Goal: Task Accomplishment & Management: Manage account settings

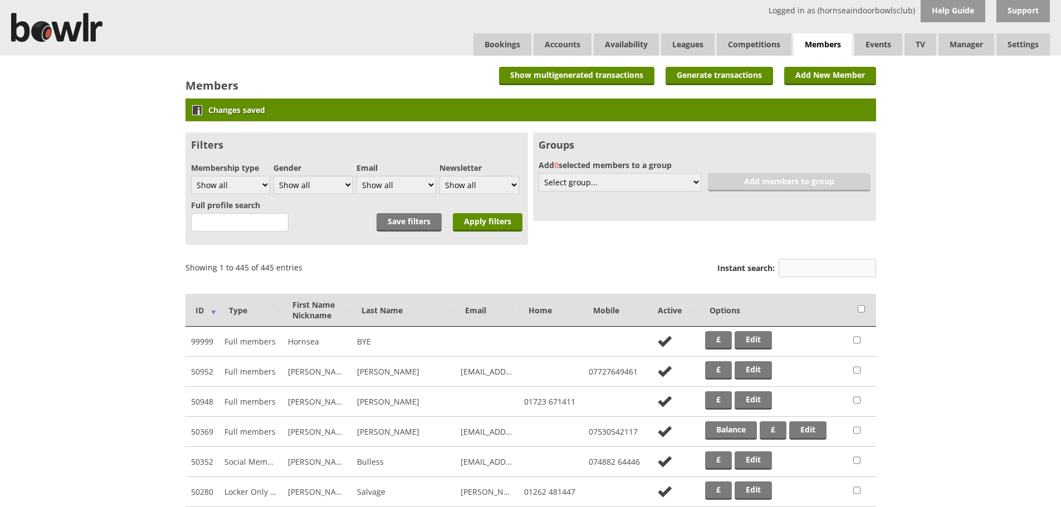
click at [836, 272] on input "Instant search:" at bounding box center [826, 268] width 97 height 18
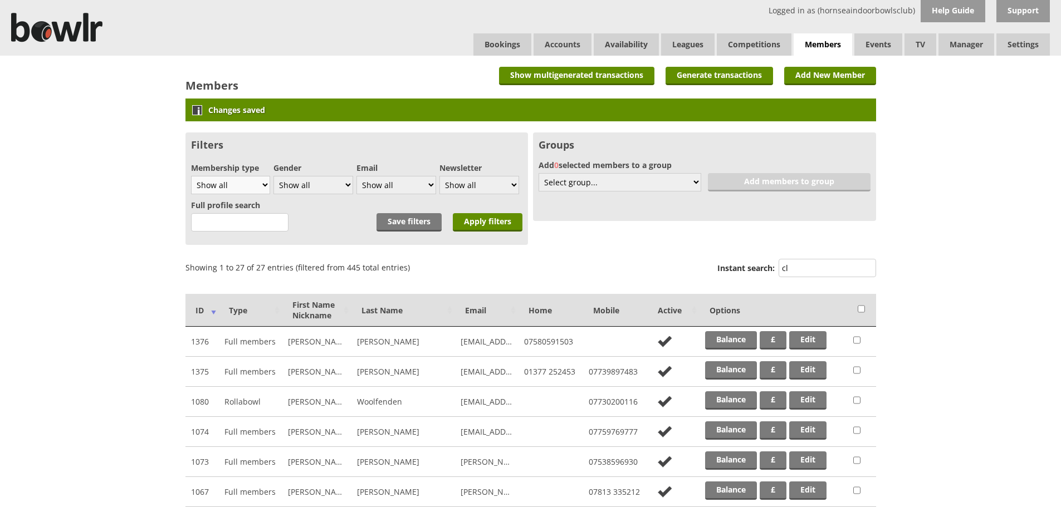
type input "cl"
click at [264, 180] on select "Show all Full members Rollabowl Juniors Social Members Student Pending Left R.I…" at bounding box center [231, 185] width 80 height 18
select select "7"
click at [191, 176] on select "Show all Full members Rollabowl Juniors Social Members Student Pending Left R.I…" at bounding box center [231, 185] width 80 height 18
click at [491, 222] on input "Apply filters" at bounding box center [488, 222] width 70 height 18
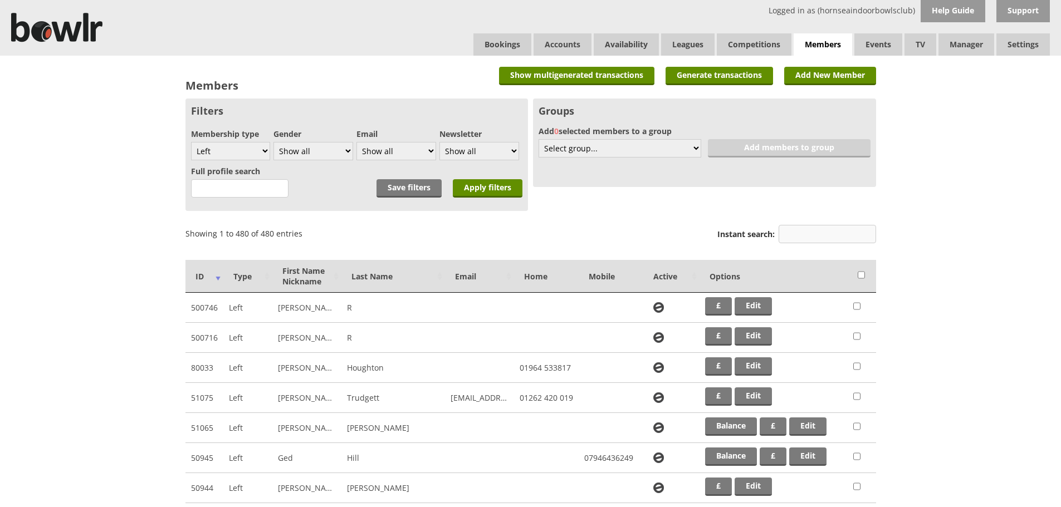
click at [802, 235] on input "Instant search:" at bounding box center [826, 234] width 97 height 18
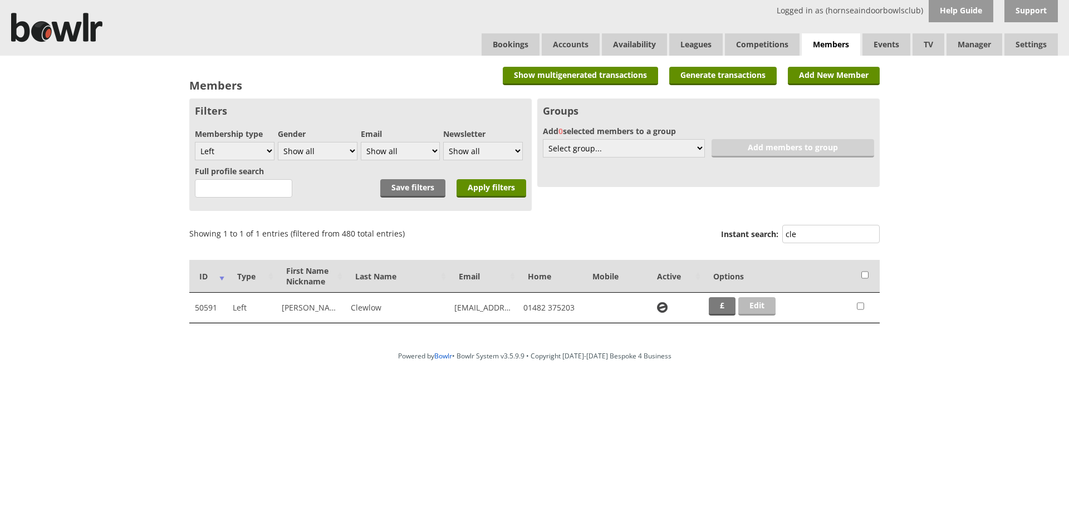
type input "cle"
click at [749, 306] on link "Edit" at bounding box center [756, 306] width 37 height 18
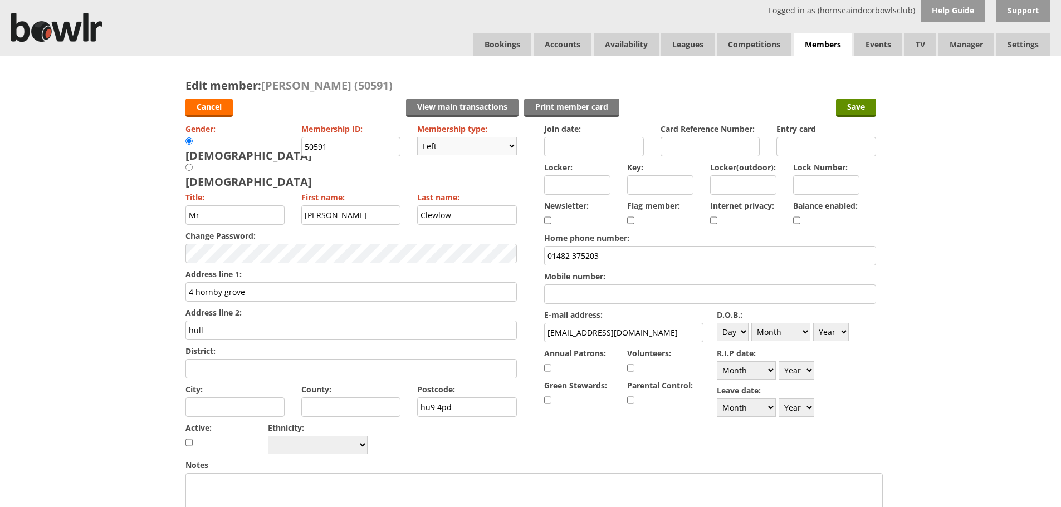
click at [511, 145] on select "Please choose Full members Rollabowl Juniors Social Members Student Pending Lef…" at bounding box center [467, 146] width 100 height 18
select select "1"
click at [417, 137] on select "Please choose Full members Rollabowl Juniors Social Members Student Pending Lef…" at bounding box center [467, 146] width 100 height 18
checkbox input "true"
click at [305, 145] on input "50591" at bounding box center [351, 146] width 100 height 19
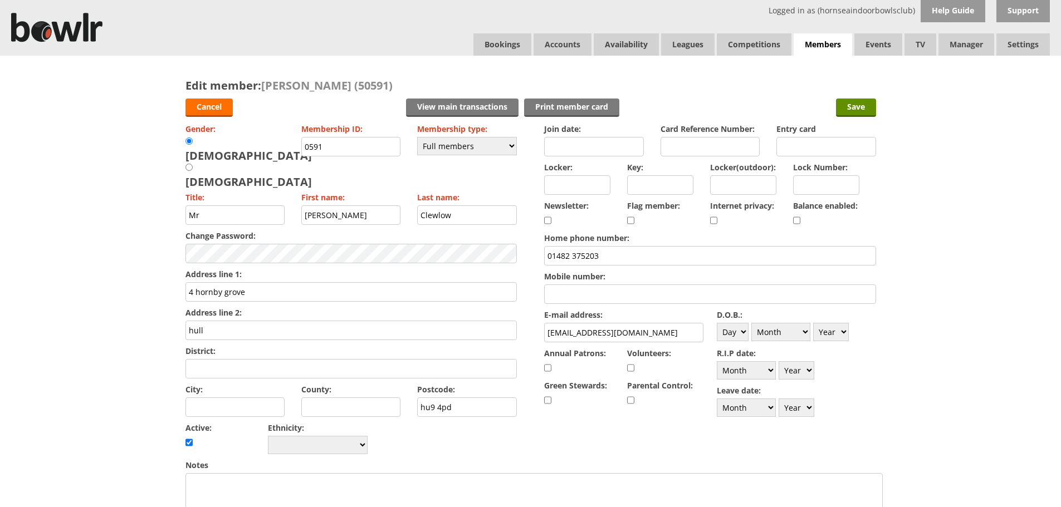
type input "0591"
click at [798, 219] on input "checkbox" at bounding box center [796, 220] width 7 height 13
checkbox input "true"
click at [747, 332] on select "Day 1 2 3 4 5 6 7 8 9 10 11 12 13 14 15 16 17 18 19 20 21 22 23 24 25 26 27 28 …" at bounding box center [733, 332] width 32 height 18
select select "14"
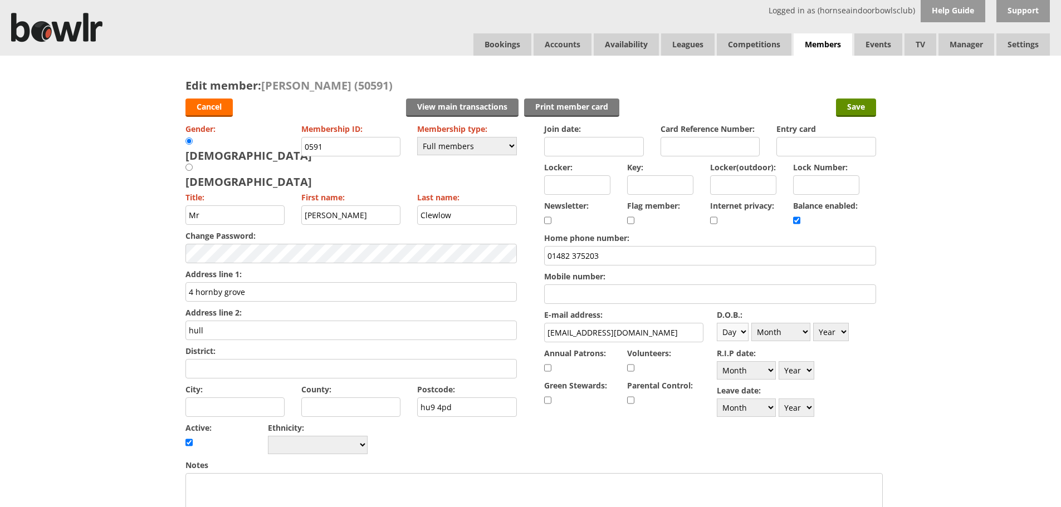
click at [717, 323] on select "Day 1 2 3 4 5 6 7 8 9 10 11 12 13 14 15 16 17 18 19 20 21 22 23 24 25 26 27 28 …" at bounding box center [733, 332] width 32 height 18
click at [803, 330] on select "Month January February March April May June July August September October Novem…" at bounding box center [780, 332] width 59 height 18
select select "2"
click at [751, 323] on select "Month January February March April May June July August September October Novem…" at bounding box center [780, 332] width 59 height 18
click at [843, 331] on select "Year 1900 1901 1902 1903 1904 1905 1906 1907 1908 1909 1910 1911 1912 1913 1914…" at bounding box center [831, 332] width 36 height 18
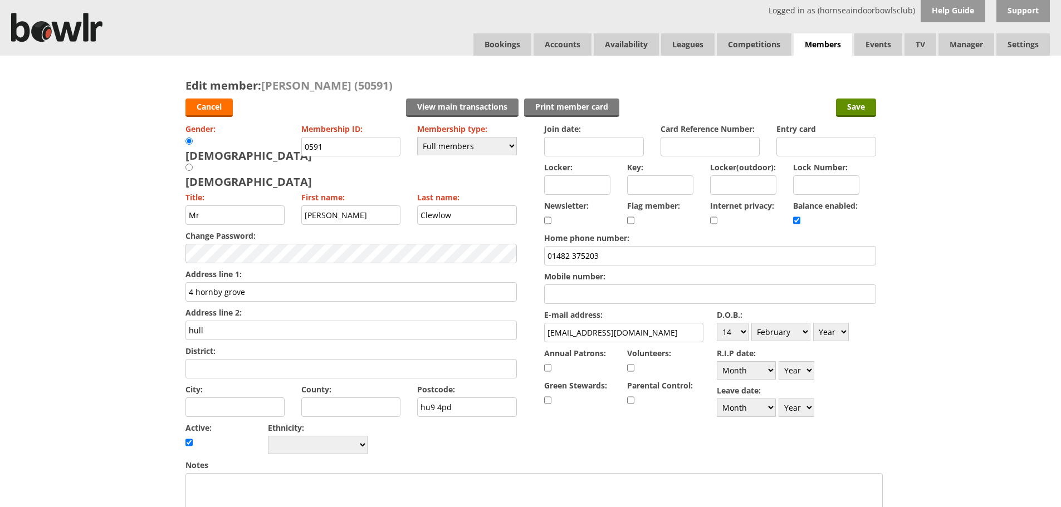
select select "1940"
click at [813, 323] on select "Year 1900 1901 1902 1903 1904 1905 1906 1907 1908 1909 1910 1911 1912 1913 1914…" at bounding box center [831, 332] width 36 height 18
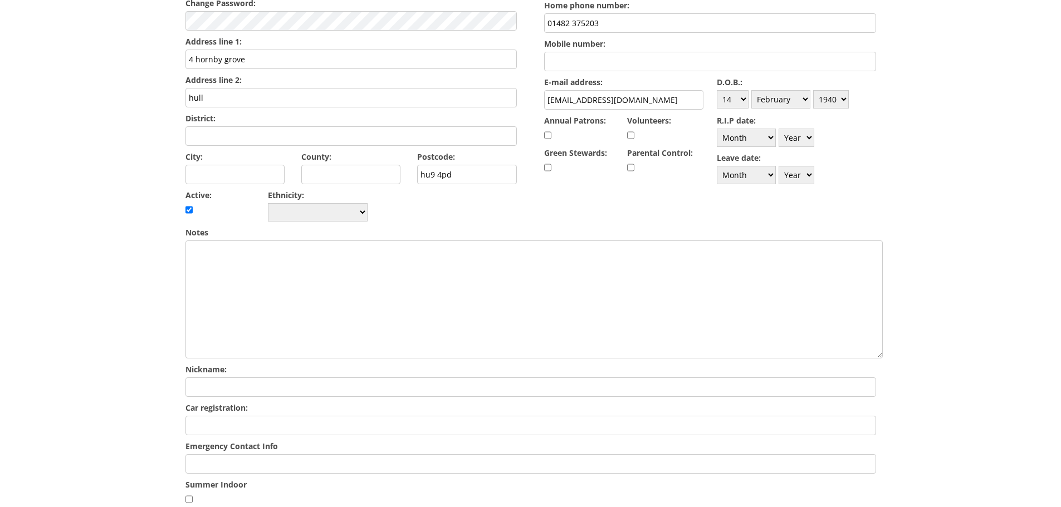
scroll to position [252, 0]
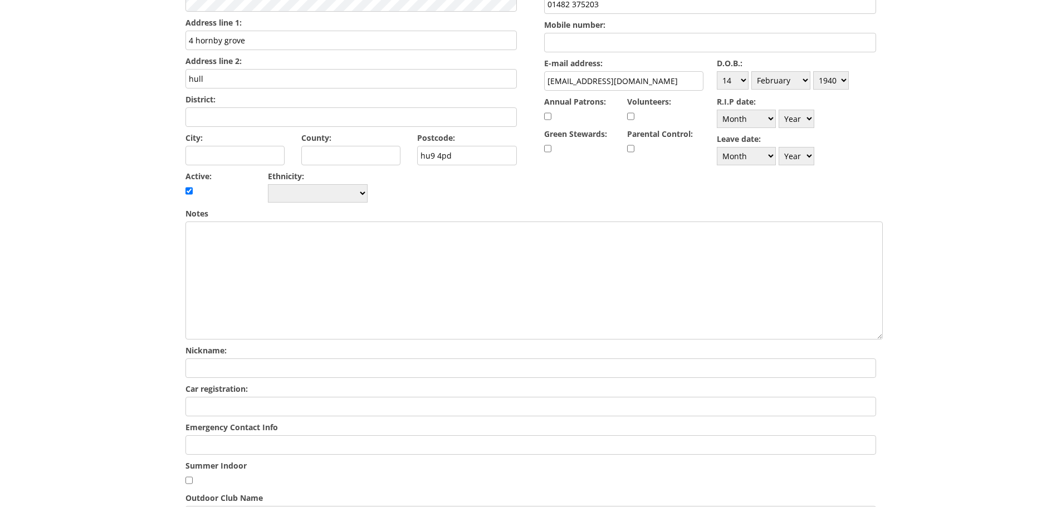
click at [218, 435] on input "Emergency Contact Info" at bounding box center [530, 444] width 690 height 19
type input "Tony Lockwood"
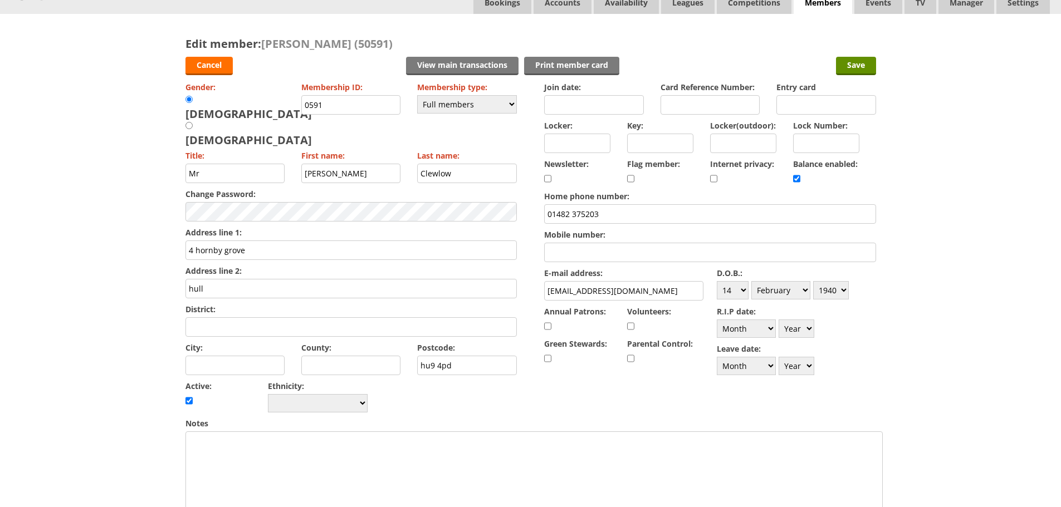
scroll to position [41, 0]
click at [862, 69] on input "Save" at bounding box center [856, 67] width 40 height 18
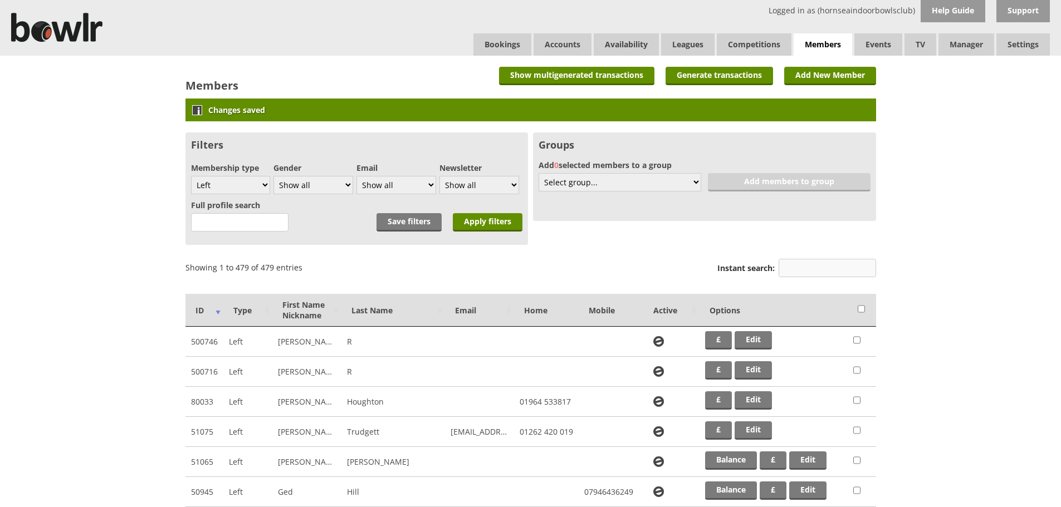
click at [806, 266] on input "Instant search:" at bounding box center [826, 268] width 97 height 18
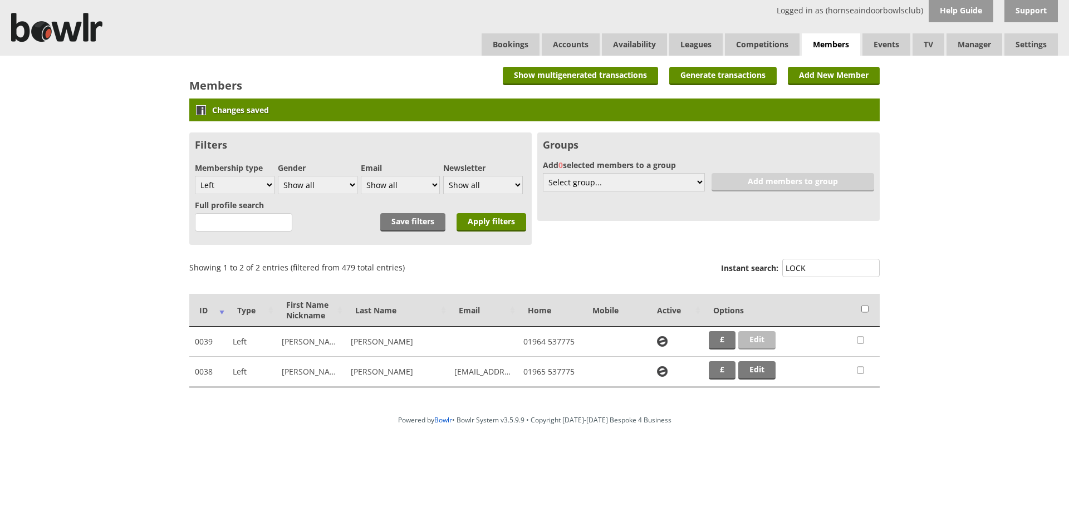
type input "LOCK"
click at [757, 337] on link "Edit" at bounding box center [756, 340] width 37 height 18
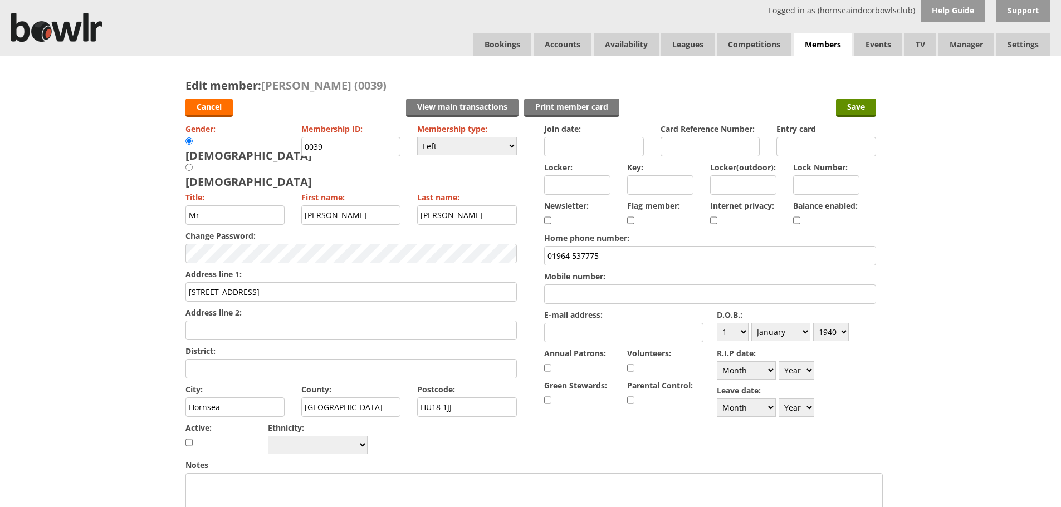
drag, startPoint x: 611, startPoint y: 253, endPoint x: 538, endPoint y: 251, distance: 73.5
click at [538, 251] on form "Cancel View main transactions Print member card Save Gender: [DEMOGRAPHIC_DATA]…" at bounding box center [530, 491] width 690 height 797
click at [868, 109] on input "Save" at bounding box center [856, 108] width 40 height 18
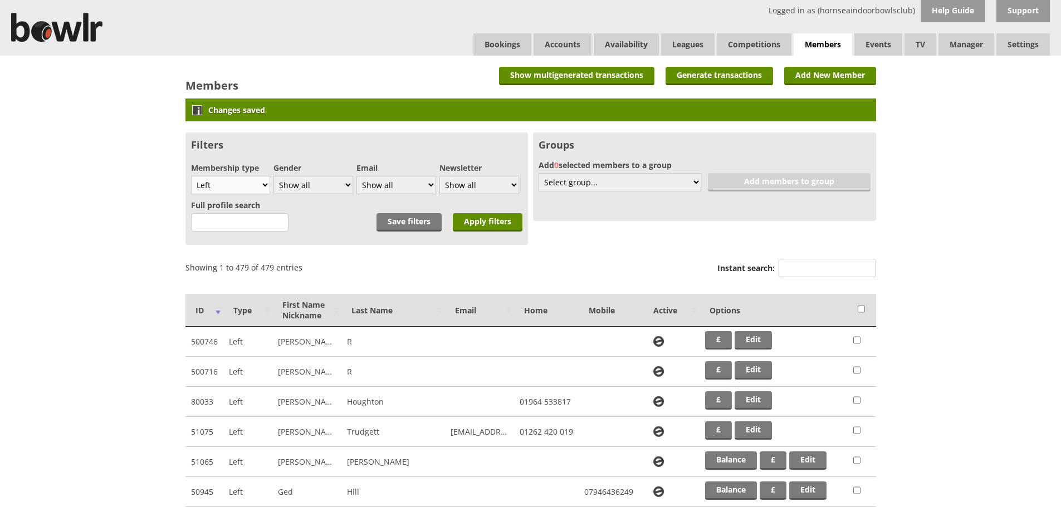
click at [259, 183] on select "Show all Full members Rollabowl Juniors Social Members Student Pending Left R.I…" at bounding box center [231, 185] width 80 height 18
click at [191, 176] on select "Show all Full members Rollabowl Juniors Social Members Student Pending Left R.I…" at bounding box center [231, 185] width 80 height 18
click at [270, 181] on select "Show all Full members Rollabowl Juniors Social Members Student Pending Left R.I…" at bounding box center [231, 185] width 80 height 18
select select "all"
click at [191, 176] on select "Show all Full members Rollabowl Juniors Social Members Student Pending Left R.I…" at bounding box center [231, 185] width 80 height 18
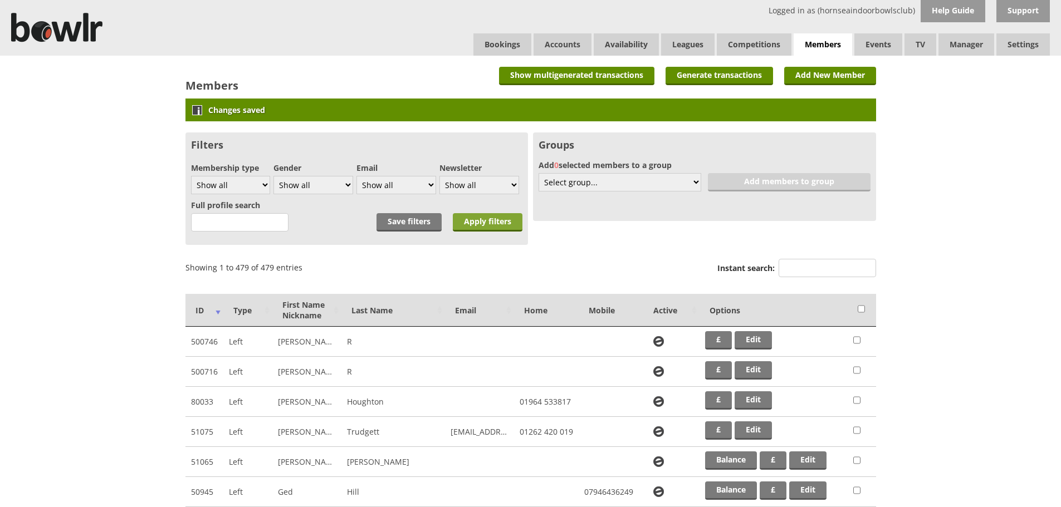
click at [507, 224] on input "Apply filters" at bounding box center [488, 222] width 70 height 18
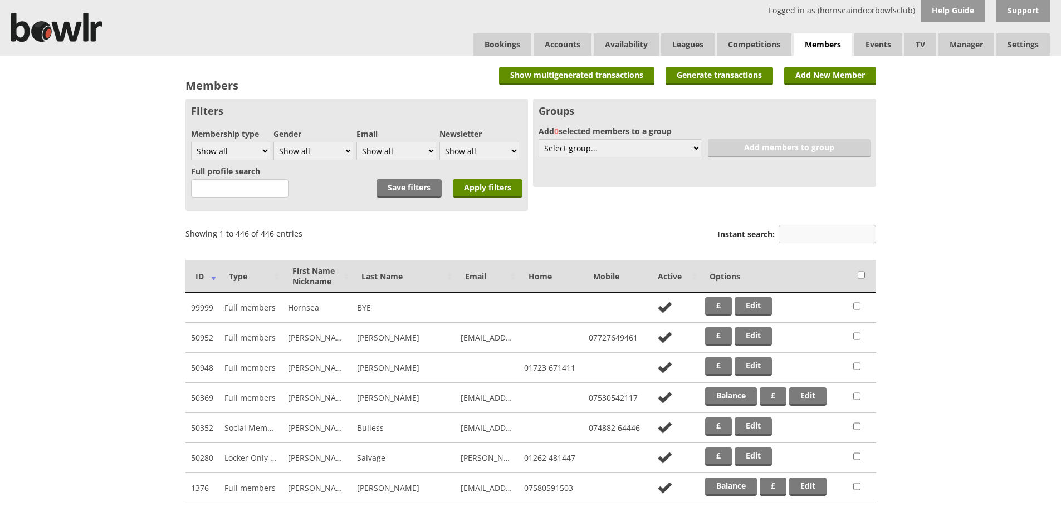
click at [808, 238] on input "Instant search:" at bounding box center [826, 234] width 97 height 18
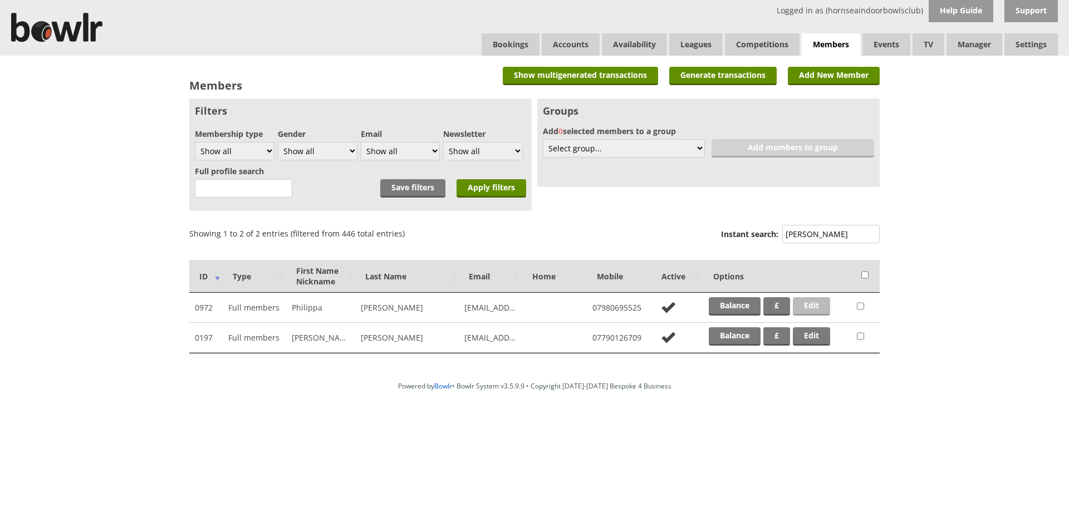
type input "HARRIS"
click at [810, 304] on link "Edit" at bounding box center [811, 306] width 37 height 18
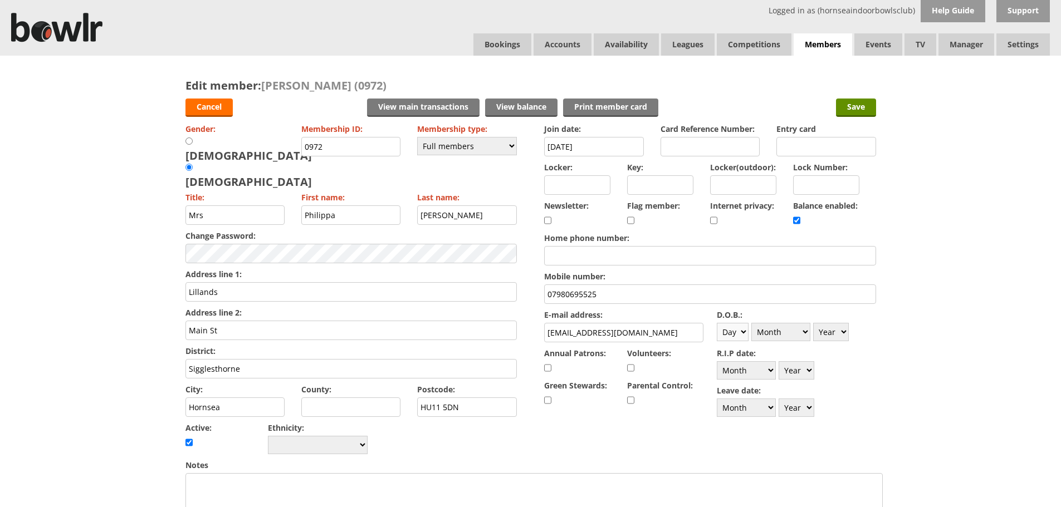
click at [742, 332] on select "Day 1 2 3 4 5 6 7 8 9 10 11 12 13 14 15 16 17 18 19 20 21 22 23 24 25 26 27 28 …" at bounding box center [733, 332] width 32 height 18
click at [935, 303] on div "Edit member: Philippa Harrison (0972) Cancel View main transactions View balanc…" at bounding box center [530, 487] width 1061 height 862
click at [860, 107] on input "Save" at bounding box center [856, 108] width 40 height 18
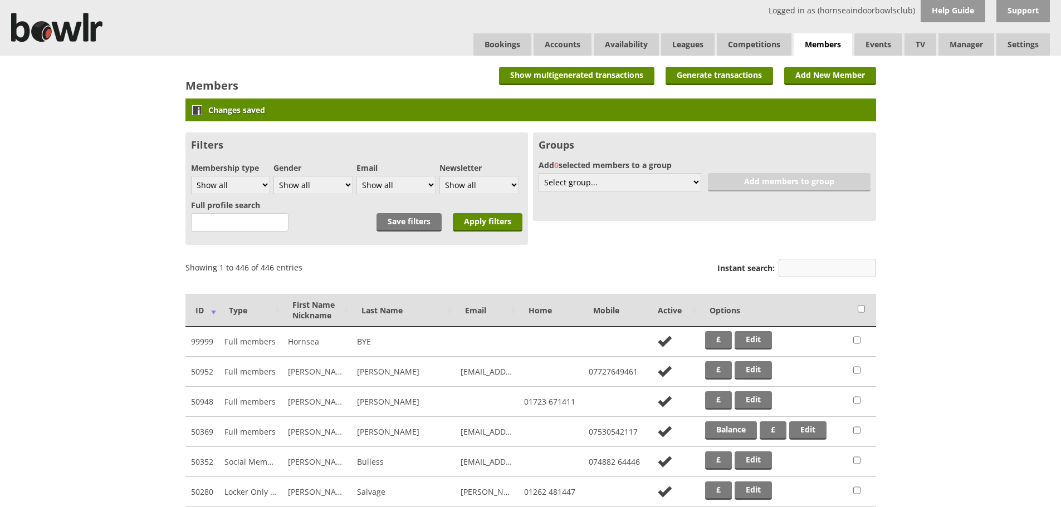
click at [792, 265] on input "Instant search:" at bounding box center [826, 268] width 97 height 18
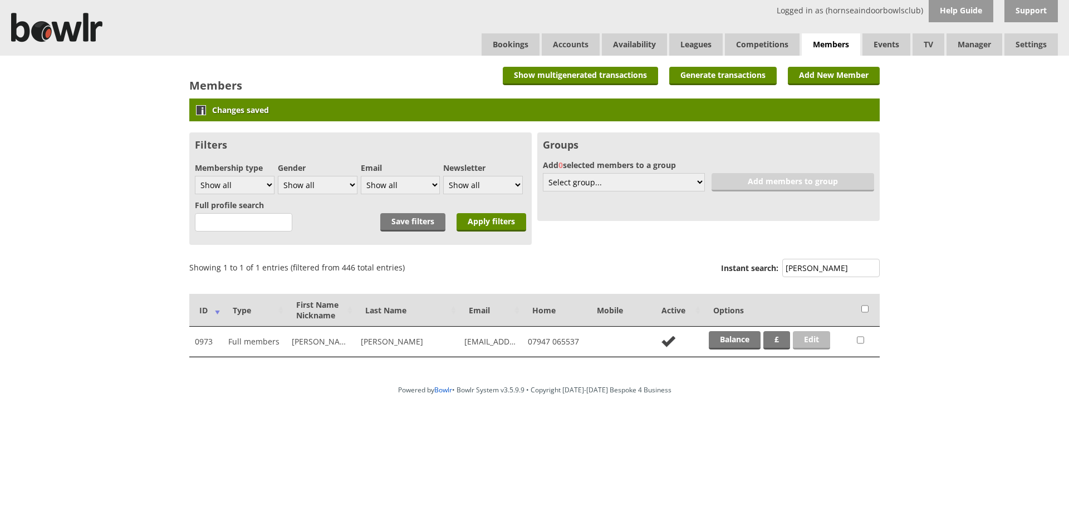
type input "WILLIAMS"
click at [811, 341] on link "Edit" at bounding box center [811, 340] width 37 height 18
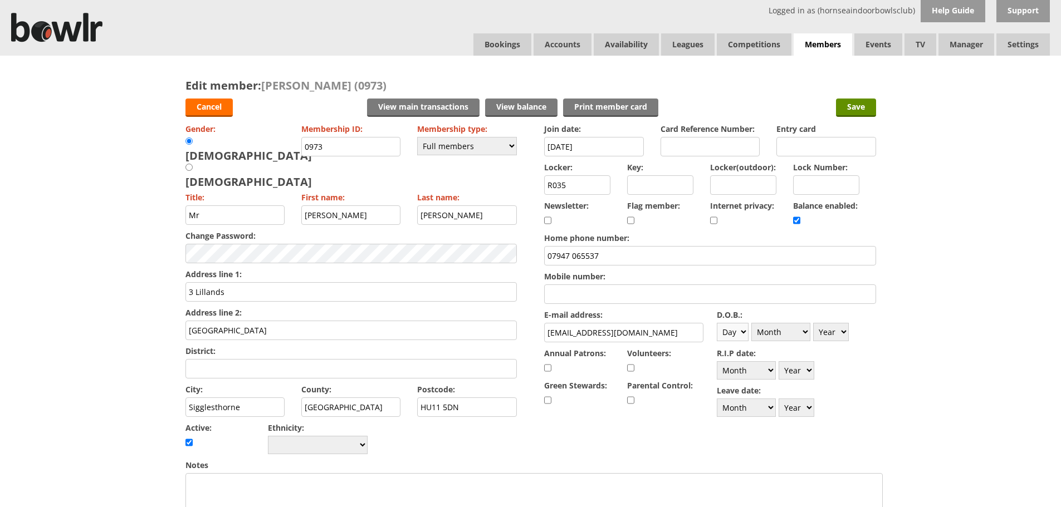
click at [746, 332] on select "Day 1 2 3 4 5 6 7 8 9 10 11 12 13 14 15 16 17 18 19 20 21 22 23 24 25 26 27 28 …" at bounding box center [733, 332] width 32 height 18
select select "7"
click at [717, 323] on select "Day 1 2 3 4 5 6 7 8 9 10 11 12 13 14 15 16 17 18 19 20 21 22 23 24 25 26 27 28 …" at bounding box center [733, 332] width 32 height 18
click at [805, 330] on select "Month January February March April May June July August September October Novem…" at bounding box center [780, 332] width 59 height 18
select select "1"
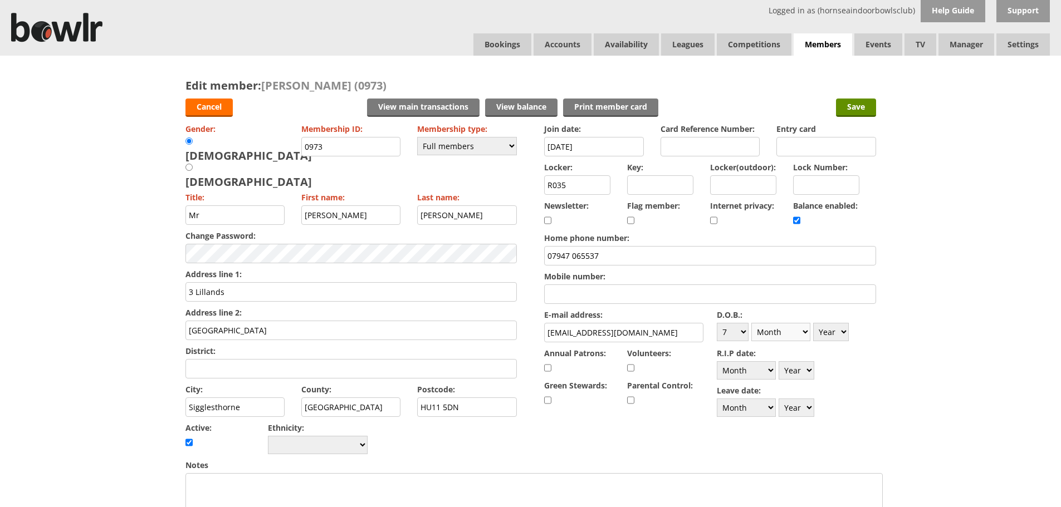
click at [751, 323] on select "Month January February March April May June July August September October Novem…" at bounding box center [780, 332] width 59 height 18
click at [841, 334] on select "Year [DATE] 1901 1902 1903 1904 1905 1906 1907 1908 1909 1910 1911 1912 1913 19…" at bounding box center [831, 332] width 36 height 18
select select "1955"
click at [813, 323] on select "Year [DATE] 1901 1902 1903 1904 1905 1906 1907 1908 1909 1910 1911 1912 1913 19…" at bounding box center [831, 332] width 36 height 18
click at [852, 109] on input "Save" at bounding box center [856, 108] width 40 height 18
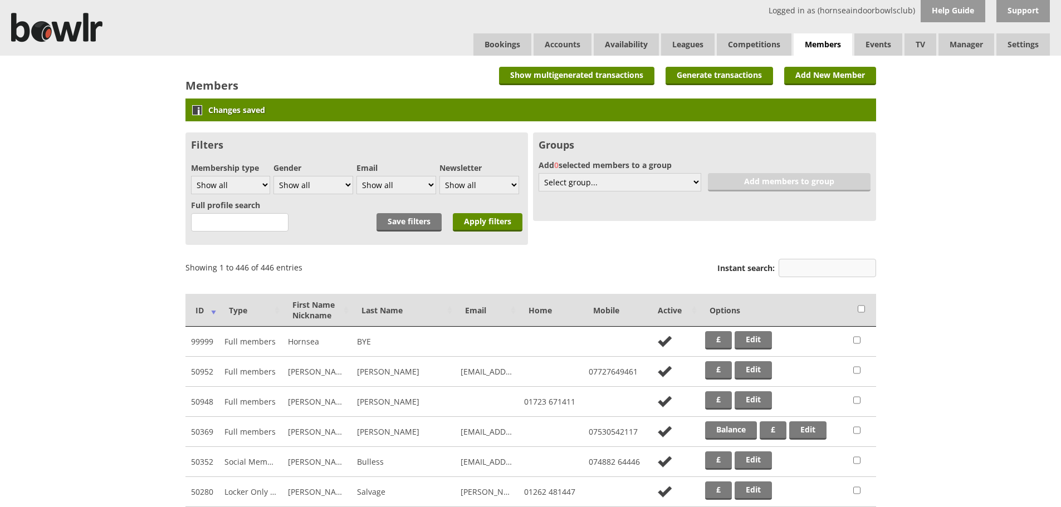
click at [790, 267] on input "Instant search:" at bounding box center [826, 268] width 97 height 18
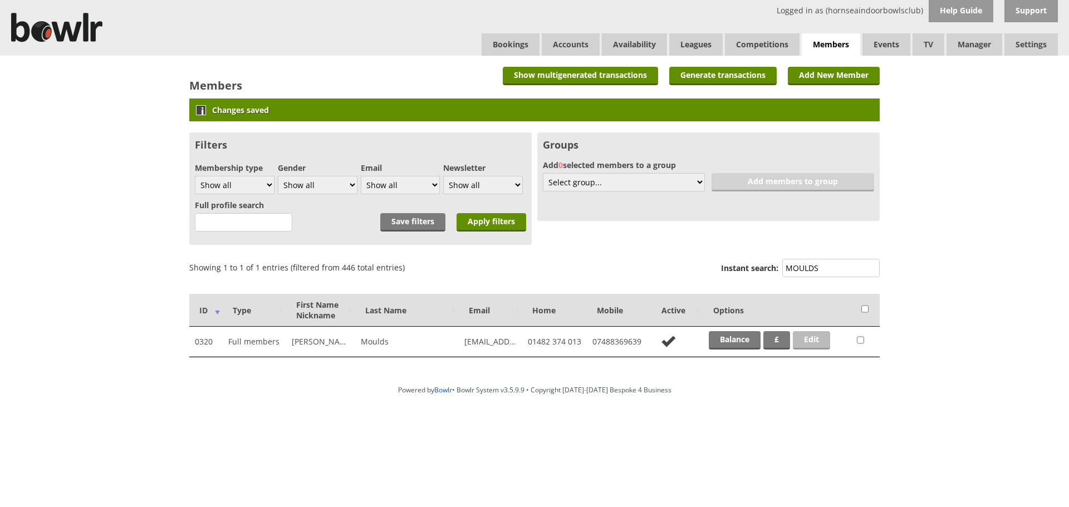
type input "MOULDS"
click at [820, 340] on link "Edit" at bounding box center [811, 340] width 37 height 18
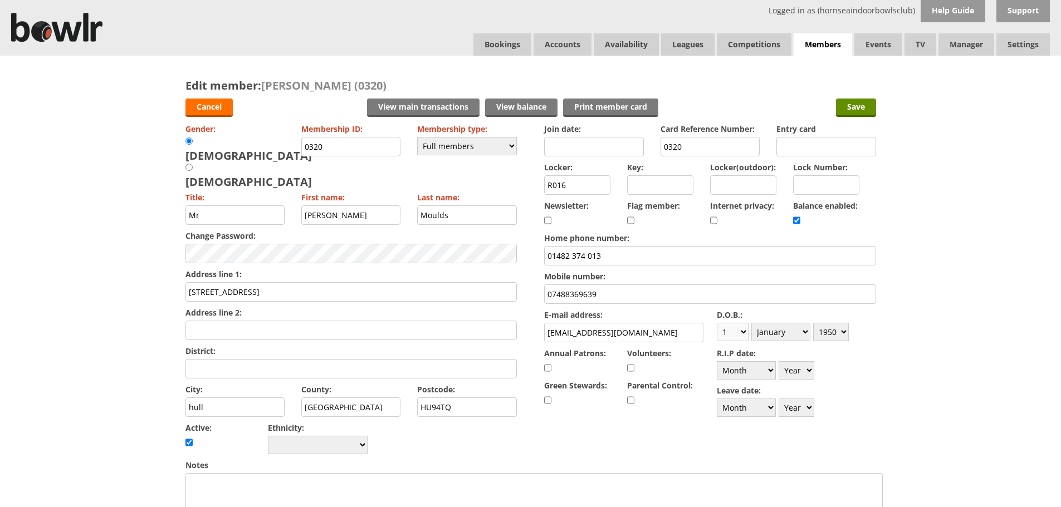
click at [740, 332] on select "Day 1 2 3 4 5 6 7 8 9 10 11 12 13 14 15 16 17 18 19 20 21 22 23 24 25 26 27 28 …" at bounding box center [733, 332] width 32 height 18
select select "27"
click at [717, 323] on select "Day 1 2 3 4 5 6 7 8 9 10 11 12 13 14 15 16 17 18 19 20 21 22 23 24 25 26 27 28 …" at bounding box center [733, 332] width 32 height 18
click at [804, 330] on select "Month January February March April May June July August September October Novem…" at bounding box center [780, 332] width 59 height 18
select select "7"
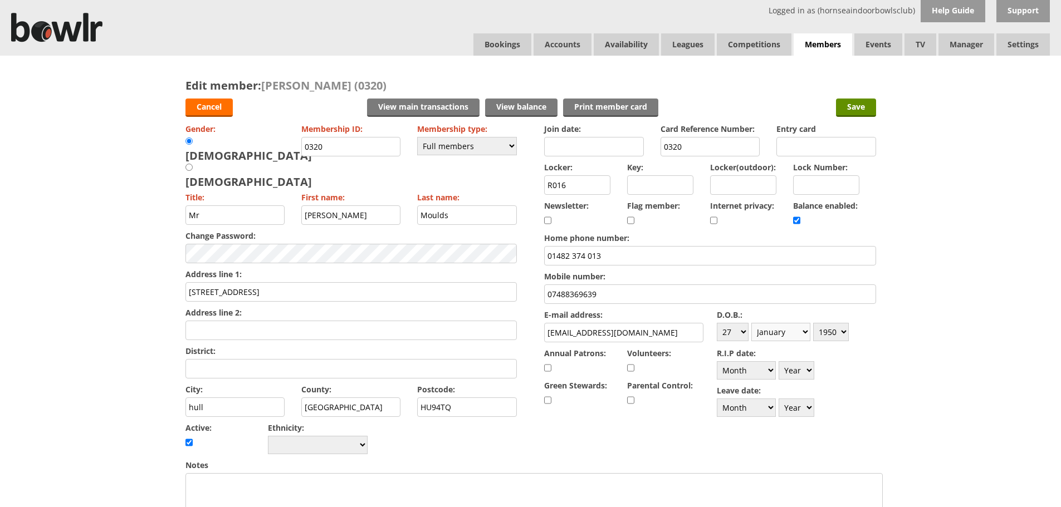
click at [751, 323] on select "Month January February March April May June July August September October Novem…" at bounding box center [780, 332] width 59 height 18
click at [841, 330] on select "Year 1900 1901 1902 1903 1904 1905 1906 1907 1908 1909 1910 1911 1912 1913 1914…" at bounding box center [831, 332] width 36 height 18
select select "1945"
click at [813, 323] on select "Year 1900 1901 1902 1903 1904 1905 1906 1907 1908 1909 1910 1911 1912 1913 1914…" at bounding box center [831, 332] width 36 height 18
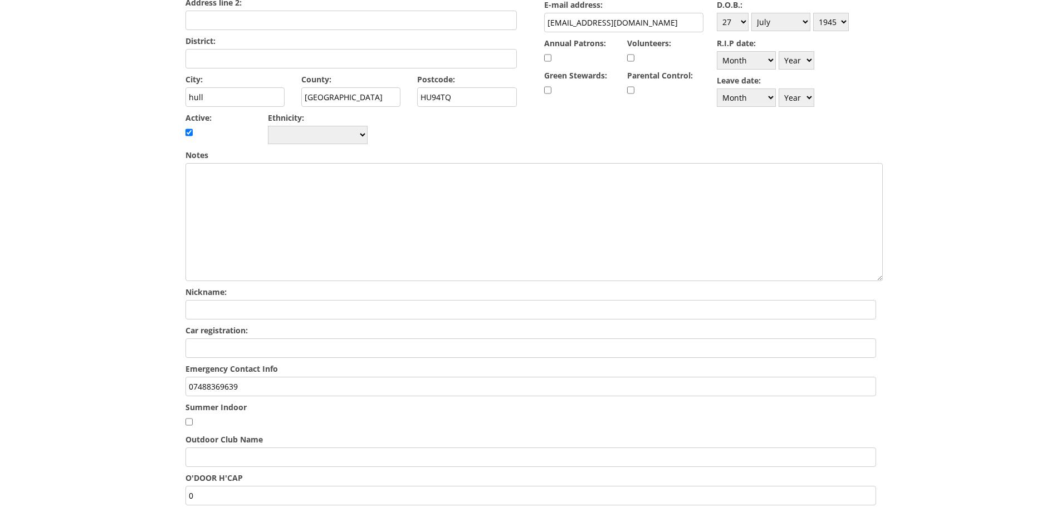
scroll to position [323, 0]
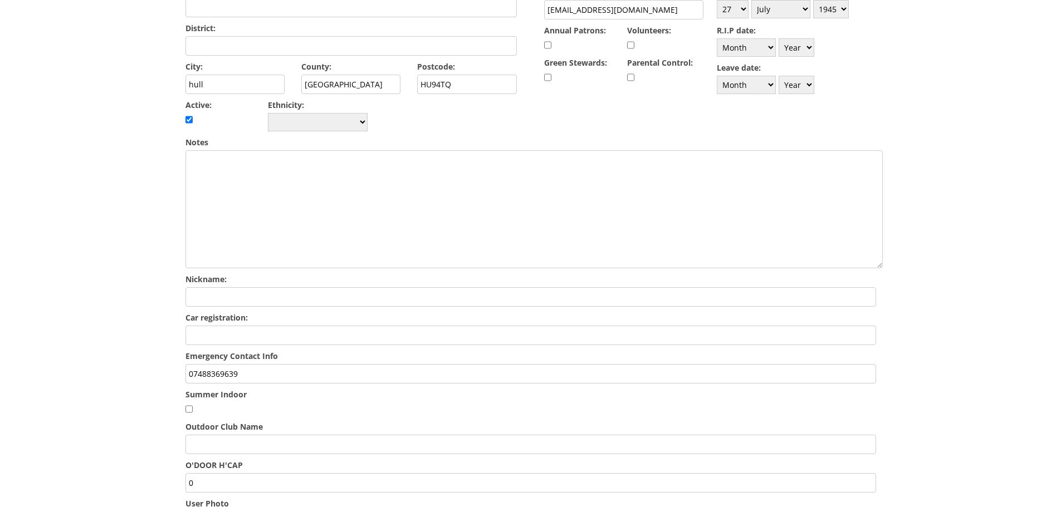
drag, startPoint x: 244, startPoint y: 343, endPoint x: 156, endPoint y: 342, distance: 87.4
click at [156, 342] on div "Edit member: Jim Moulds (0320) Cancel View main transactions View balance Print…" at bounding box center [530, 164] width 1061 height 862
type input "w"
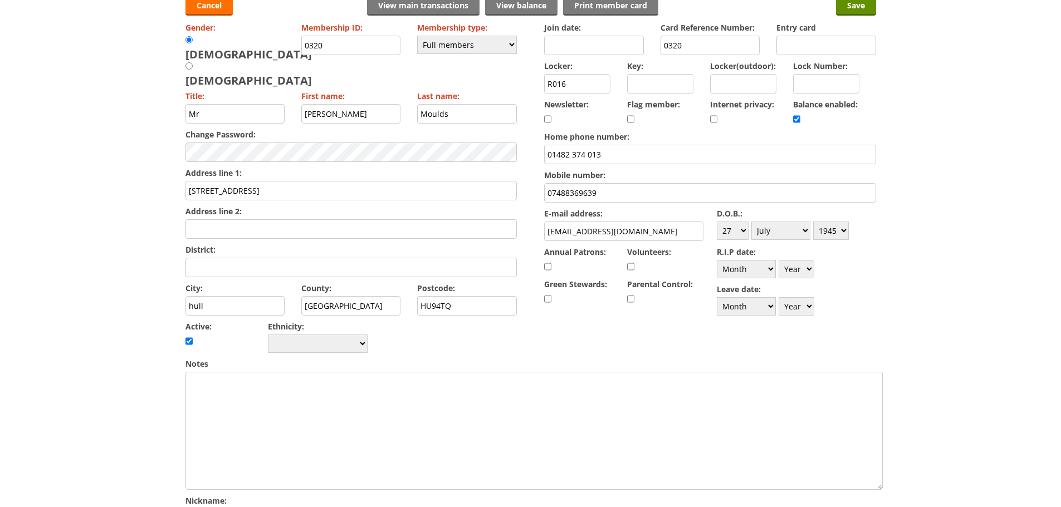
scroll to position [0, 0]
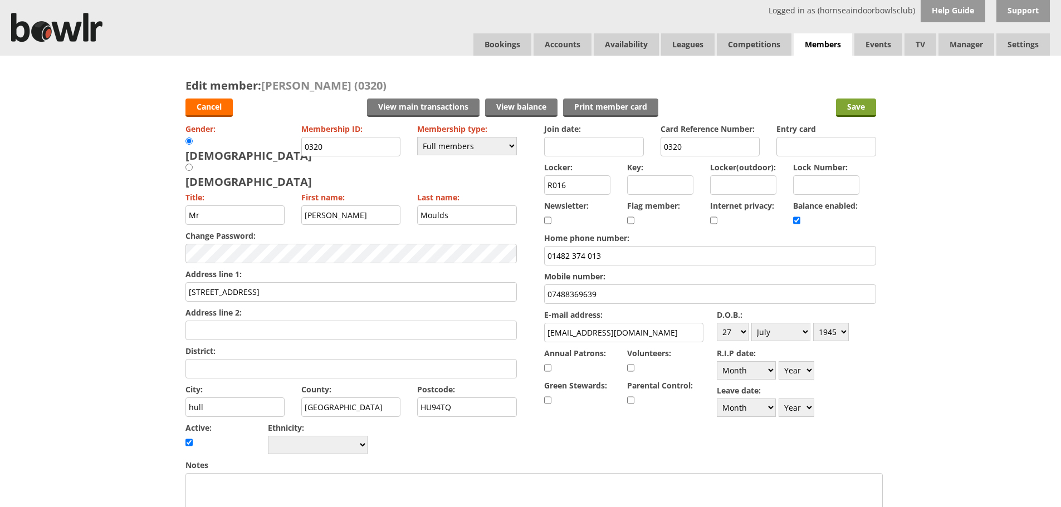
type input "WIFE 01482 374013"
click at [861, 109] on input "Save" at bounding box center [856, 108] width 40 height 18
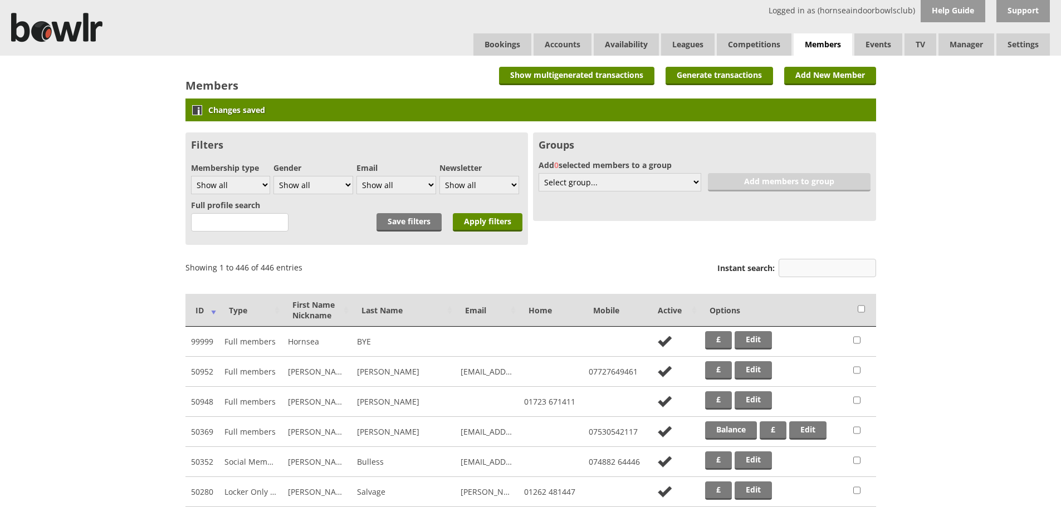
click at [809, 265] on input "Instant search:" at bounding box center [826, 268] width 97 height 18
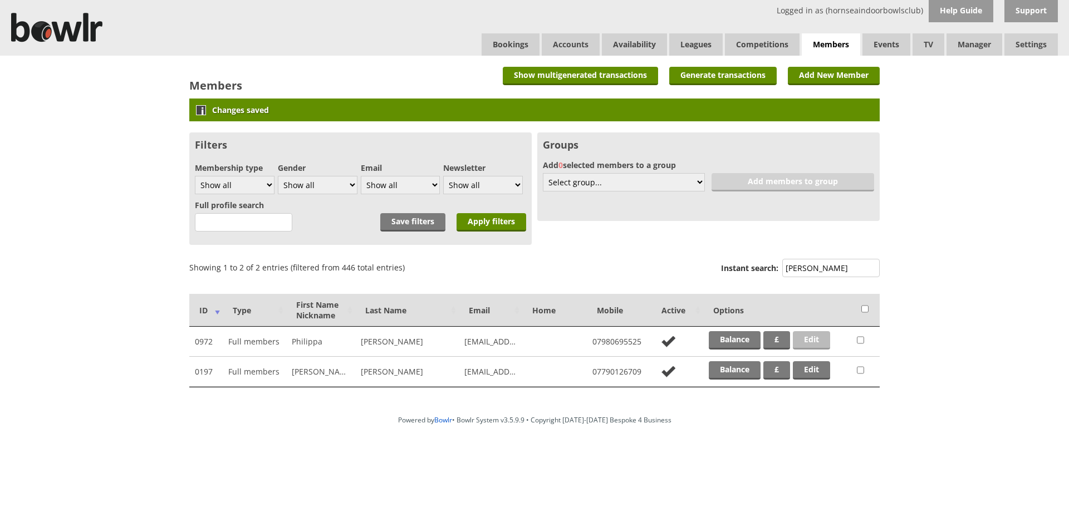
type input "HARRIS"
click at [801, 345] on link "Edit" at bounding box center [811, 340] width 37 height 18
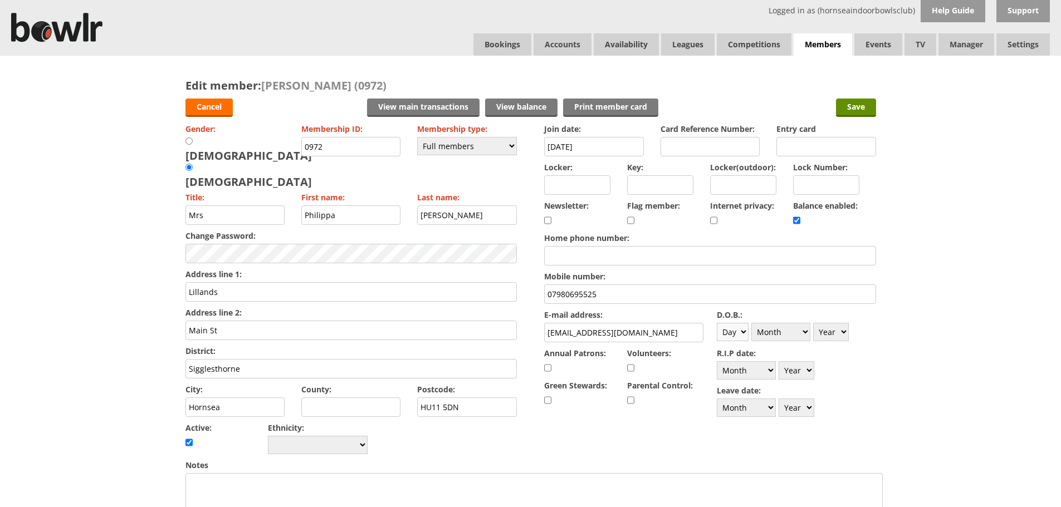
click at [745, 331] on select "Day 1 2 3 4 5 6 7 8 9 10 11 12 13 14 15 16 17 18 19 20 21 22 23 24 25 26 27 28 …" at bounding box center [733, 332] width 32 height 18
select select "7"
click at [717, 323] on select "Day 1 2 3 4 5 6 7 8 9 10 11 12 13 14 15 16 17 18 19 20 21 22 23 24 25 26 27 28 …" at bounding box center [733, 332] width 32 height 18
click at [806, 332] on select "Month January February March April May June July August September October Novem…" at bounding box center [780, 332] width 59 height 18
select select "3"
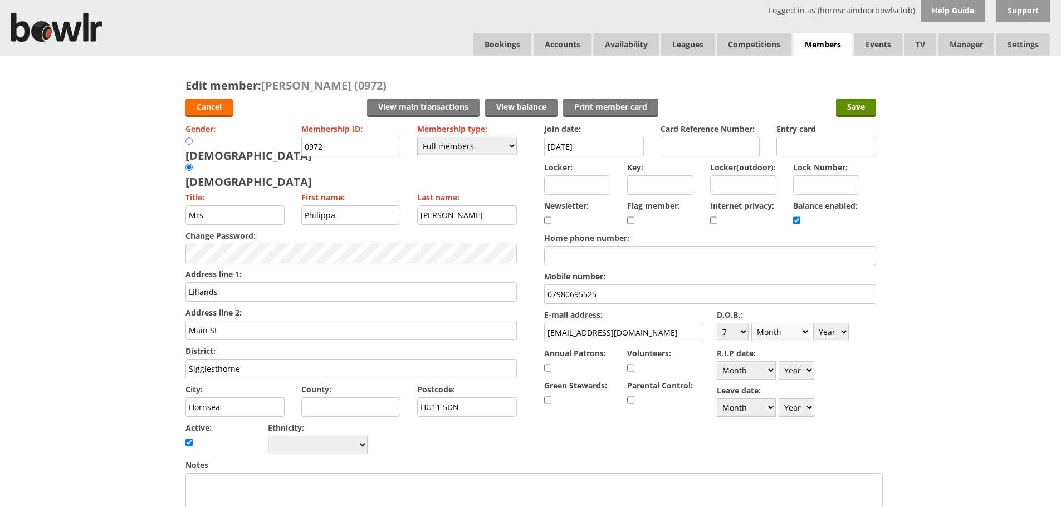
click at [751, 323] on select "Month January February March April May June July August September October Novem…" at bounding box center [780, 332] width 59 height 18
click at [843, 330] on select "Year [DATE] 1901 1902 1903 1904 1905 1906 1907 1908 1909 1910 1911 1912 1913 19…" at bounding box center [831, 332] width 36 height 18
select select "1953"
click at [813, 323] on select "Year 1900 1901 1902 1903 1904 1905 1906 1907 1908 1909 1910 1911 1912 1913 1914…" at bounding box center [831, 332] width 36 height 18
click at [852, 107] on input "Save" at bounding box center [856, 108] width 40 height 18
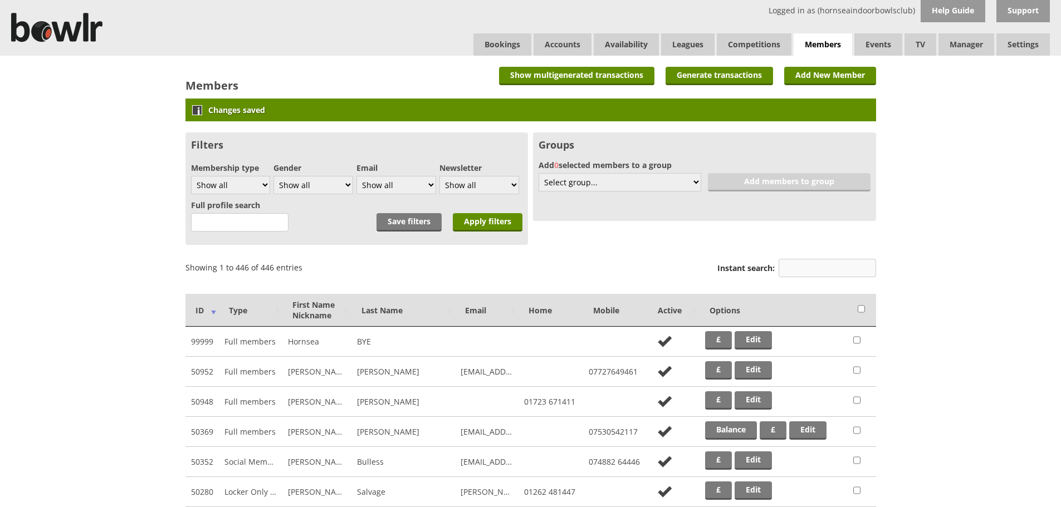
click at [799, 269] on input "Instant search:" at bounding box center [826, 268] width 97 height 18
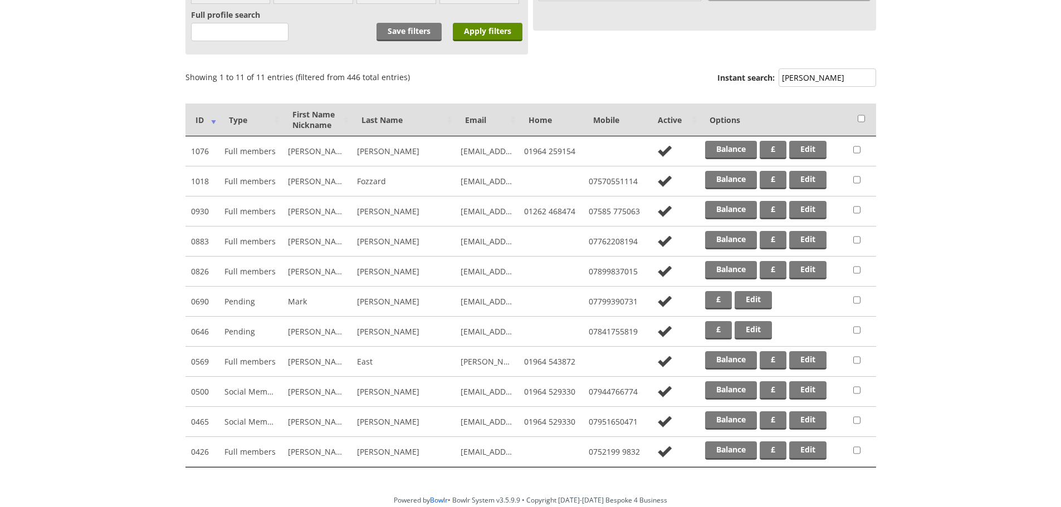
scroll to position [198, 0]
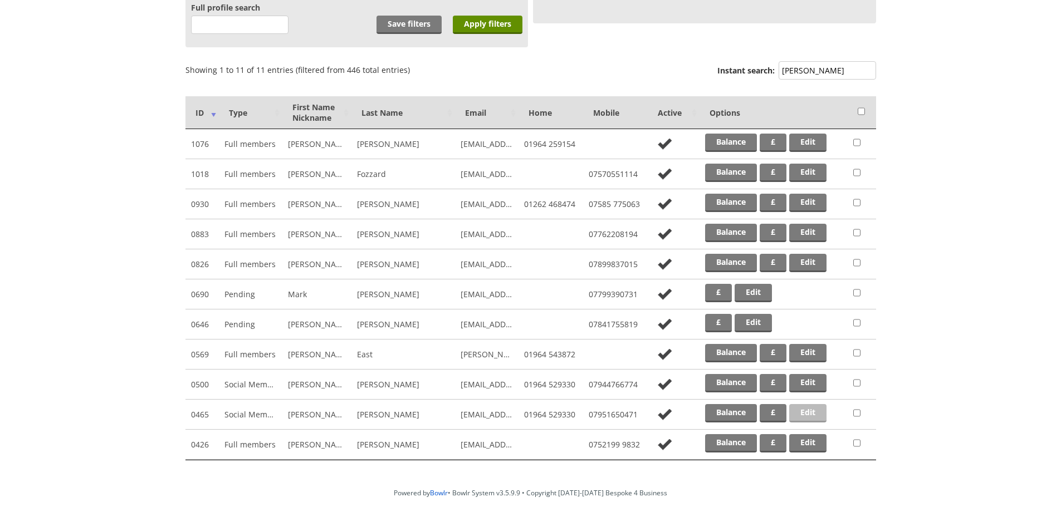
type input "ANDREW"
click at [805, 409] on link "Edit" at bounding box center [807, 413] width 37 height 18
